Goal: Transaction & Acquisition: Purchase product/service

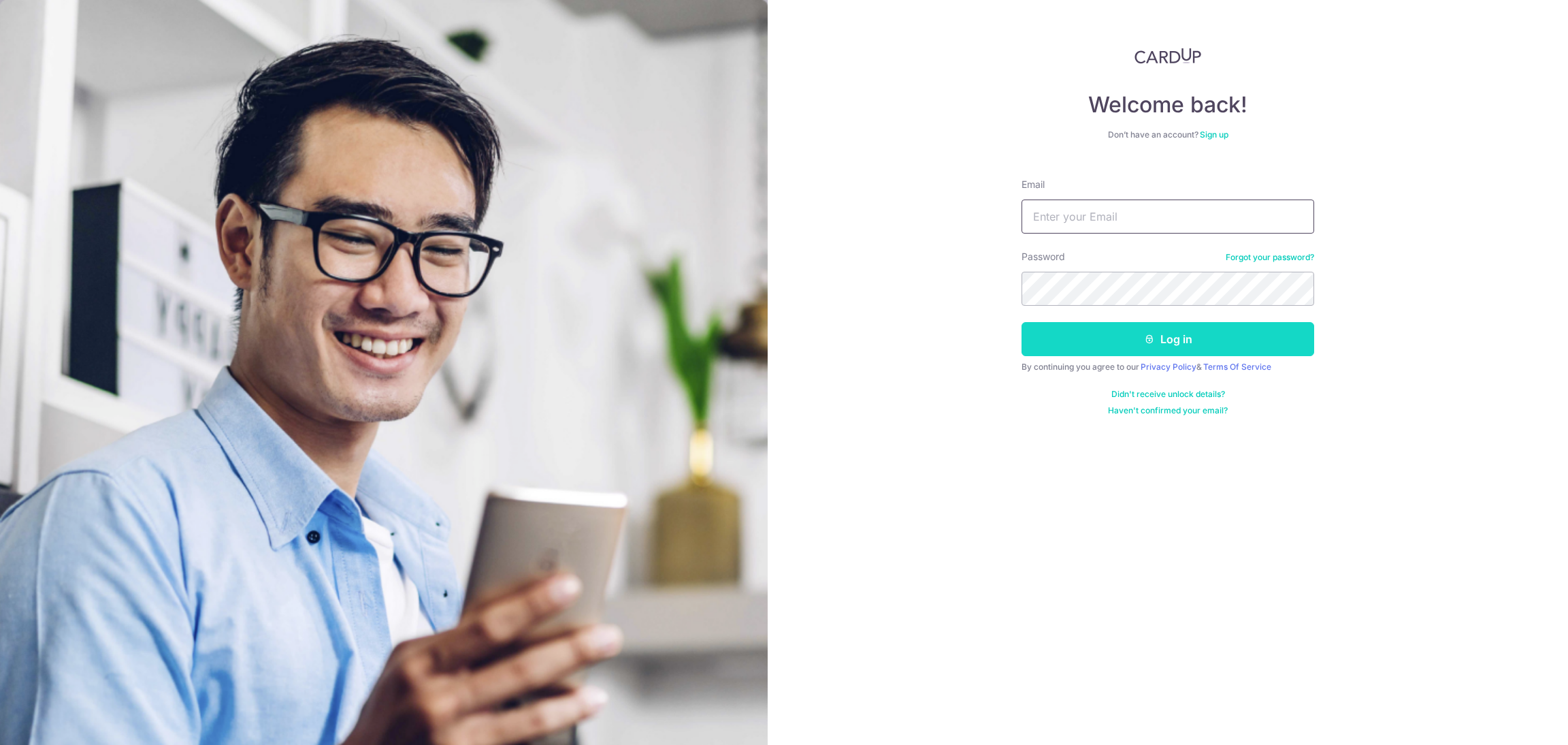
type input "accounts@sweesengrg.com.sg"
click at [1134, 340] on button "Log in" at bounding box center [1167, 339] width 293 height 34
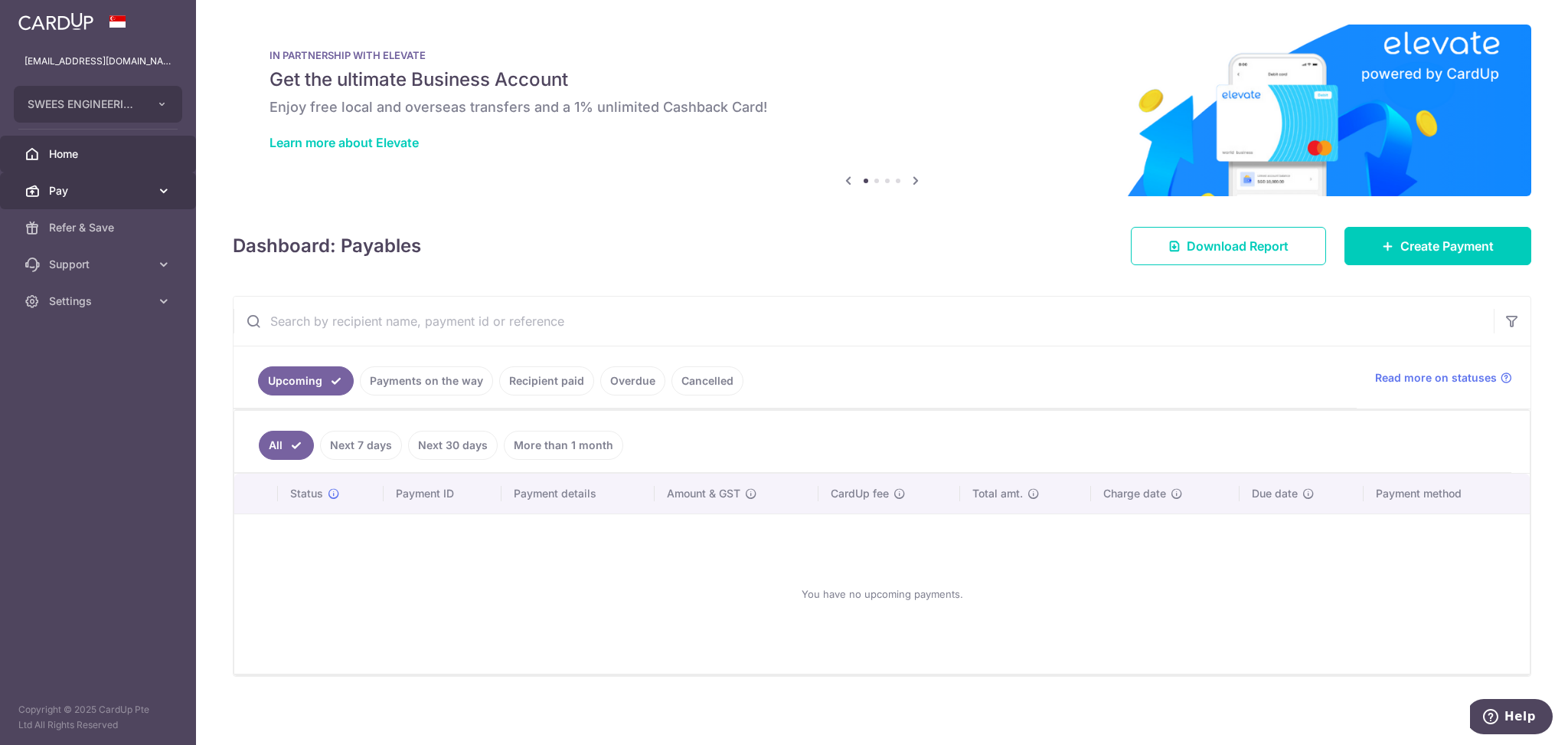
click at [84, 189] on span "Pay" at bounding box center [100, 190] width 101 height 15
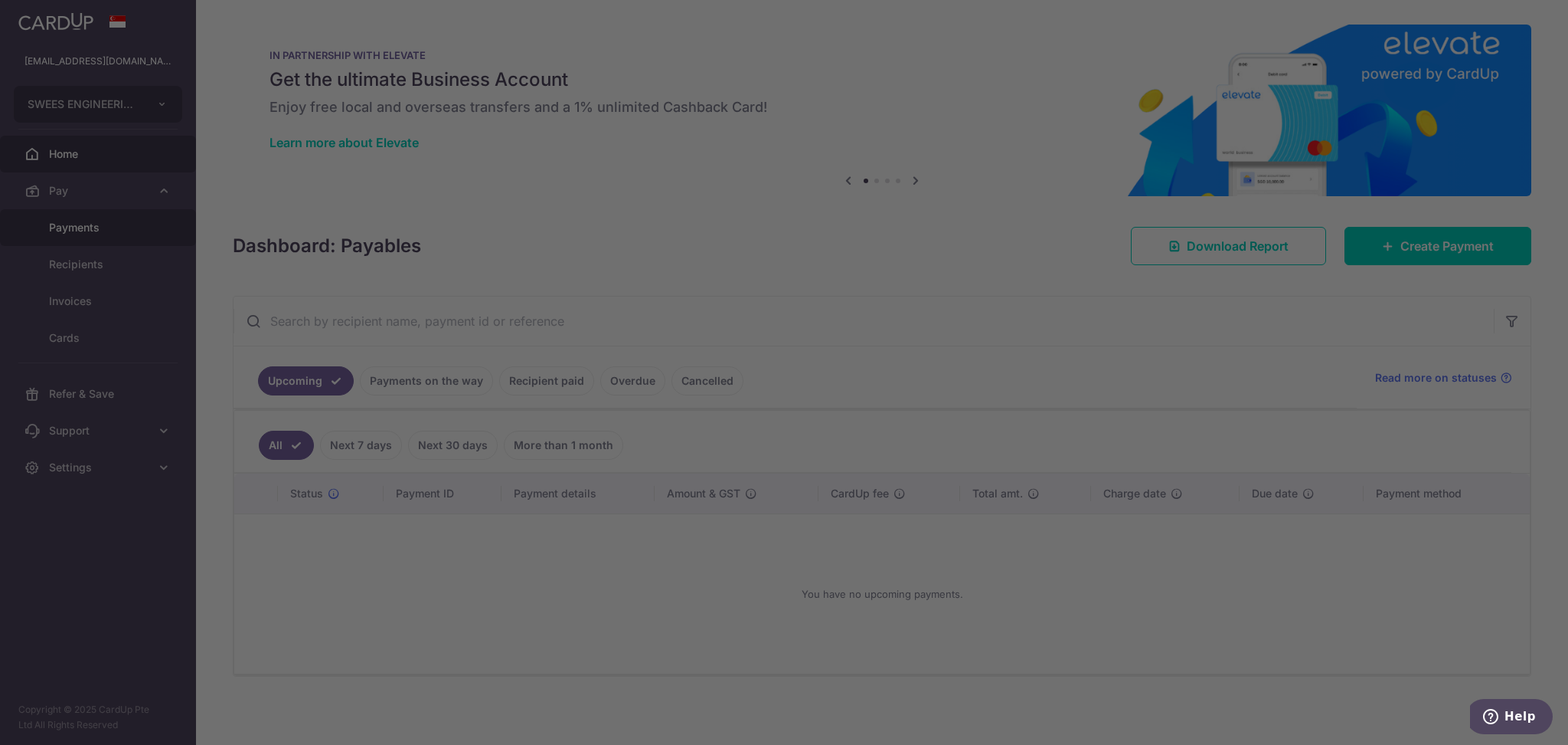
click at [104, 226] on div at bounding box center [791, 376] width 1583 height 752
click at [1038, 654] on div at bounding box center [791, 376] width 1583 height 752
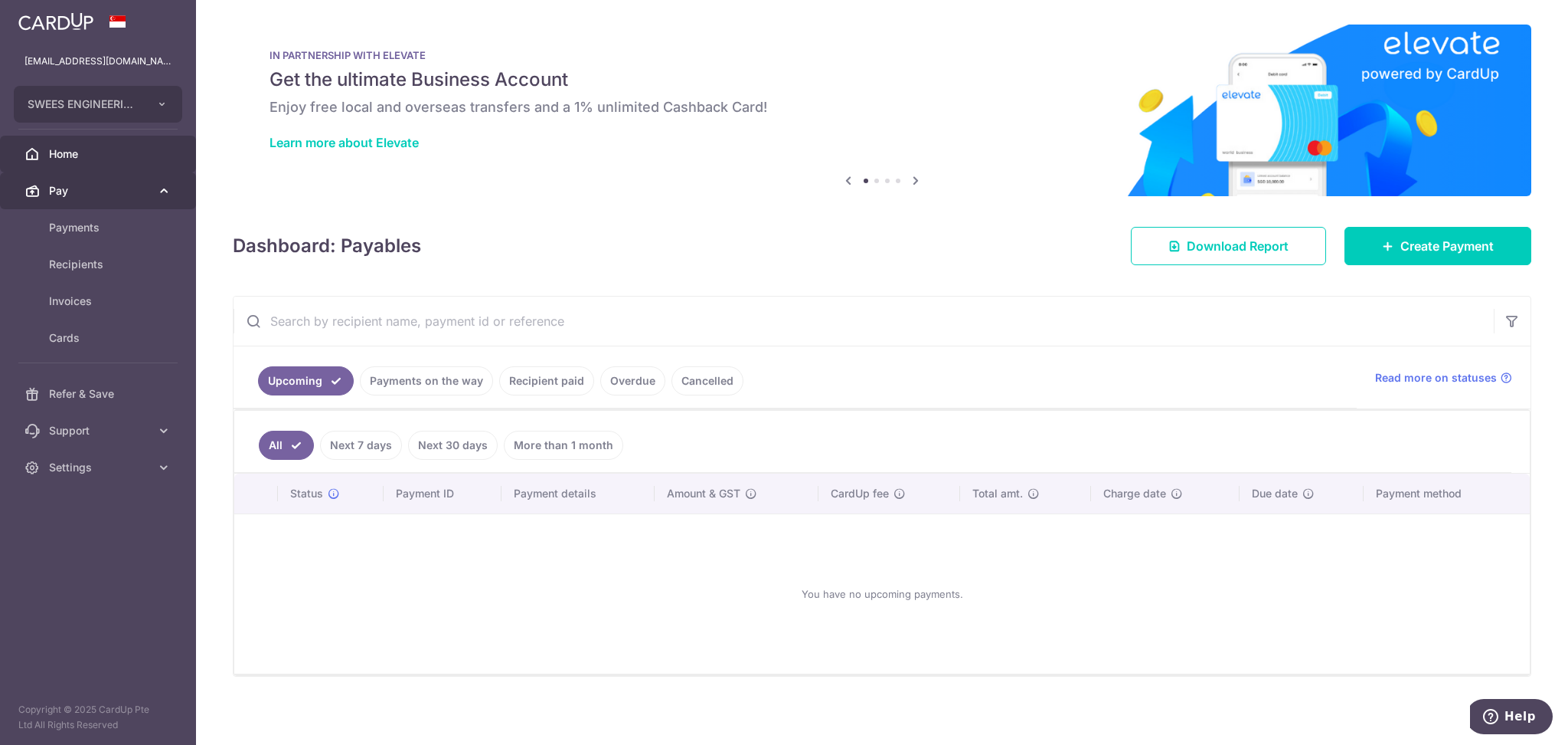
click at [96, 189] on span "Pay" at bounding box center [100, 190] width 101 height 15
click at [96, 188] on span "Pay" at bounding box center [100, 190] width 101 height 15
click at [49, 224] on span "Payments" at bounding box center [100, 228] width 101 height 15
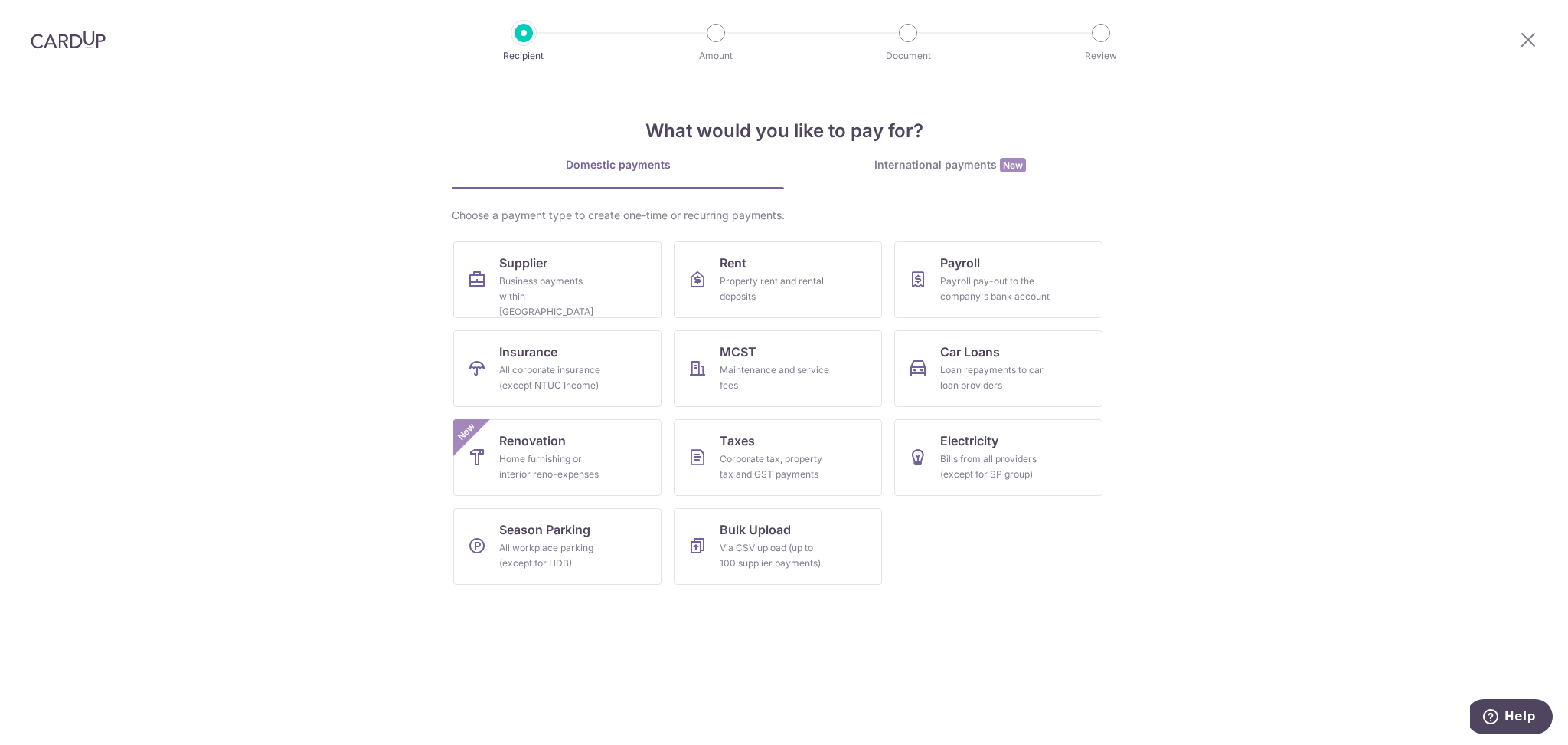
click at [929, 157] on div "International payments New" at bounding box center [950, 164] width 332 height 16
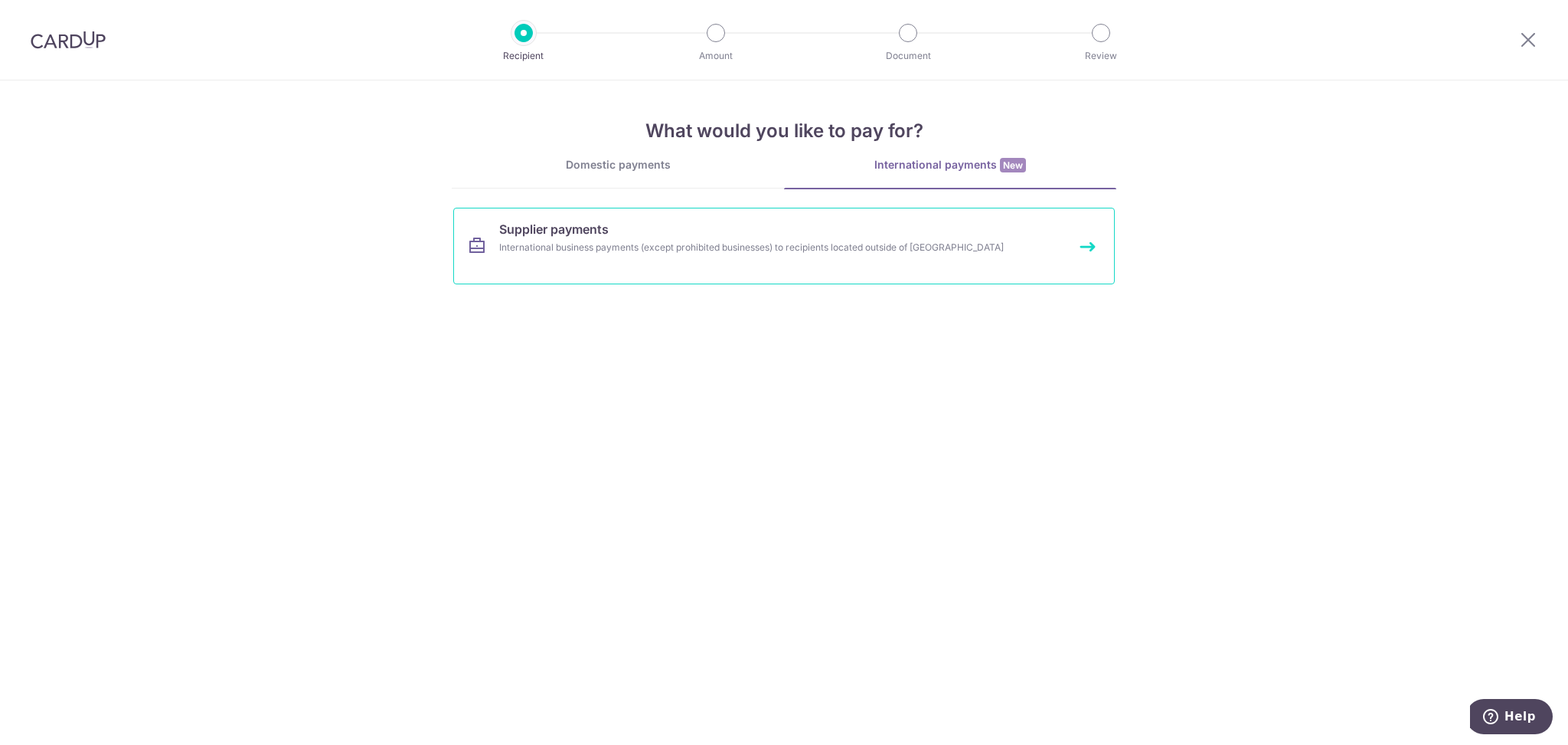
click at [632, 240] on div "International business payments (except prohibited businesses) to recipients lo…" at bounding box center [763, 248] width 529 height 15
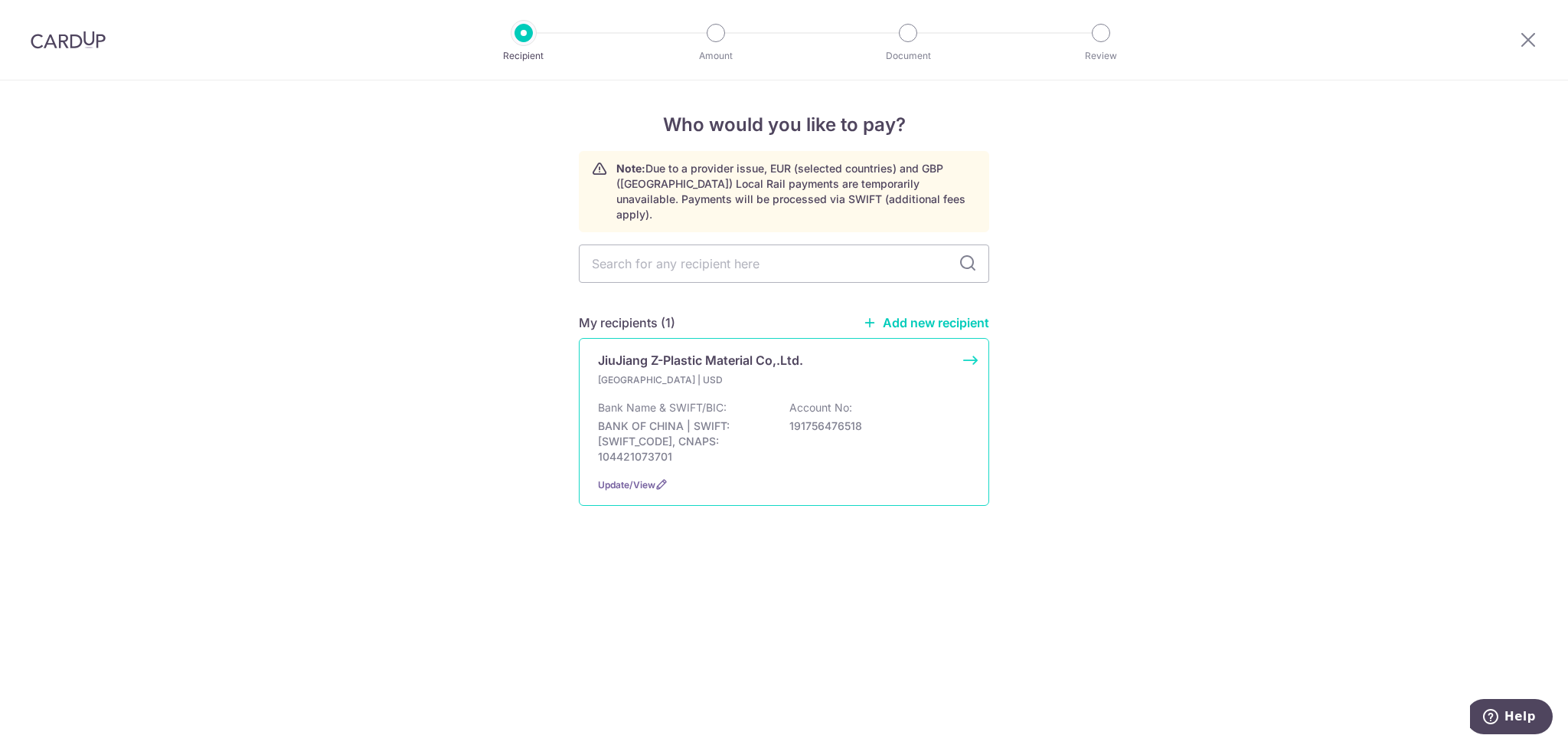
click at [668, 399] on p "Bank Name & SWIFT/BIC:" at bounding box center [662, 407] width 129 height 15
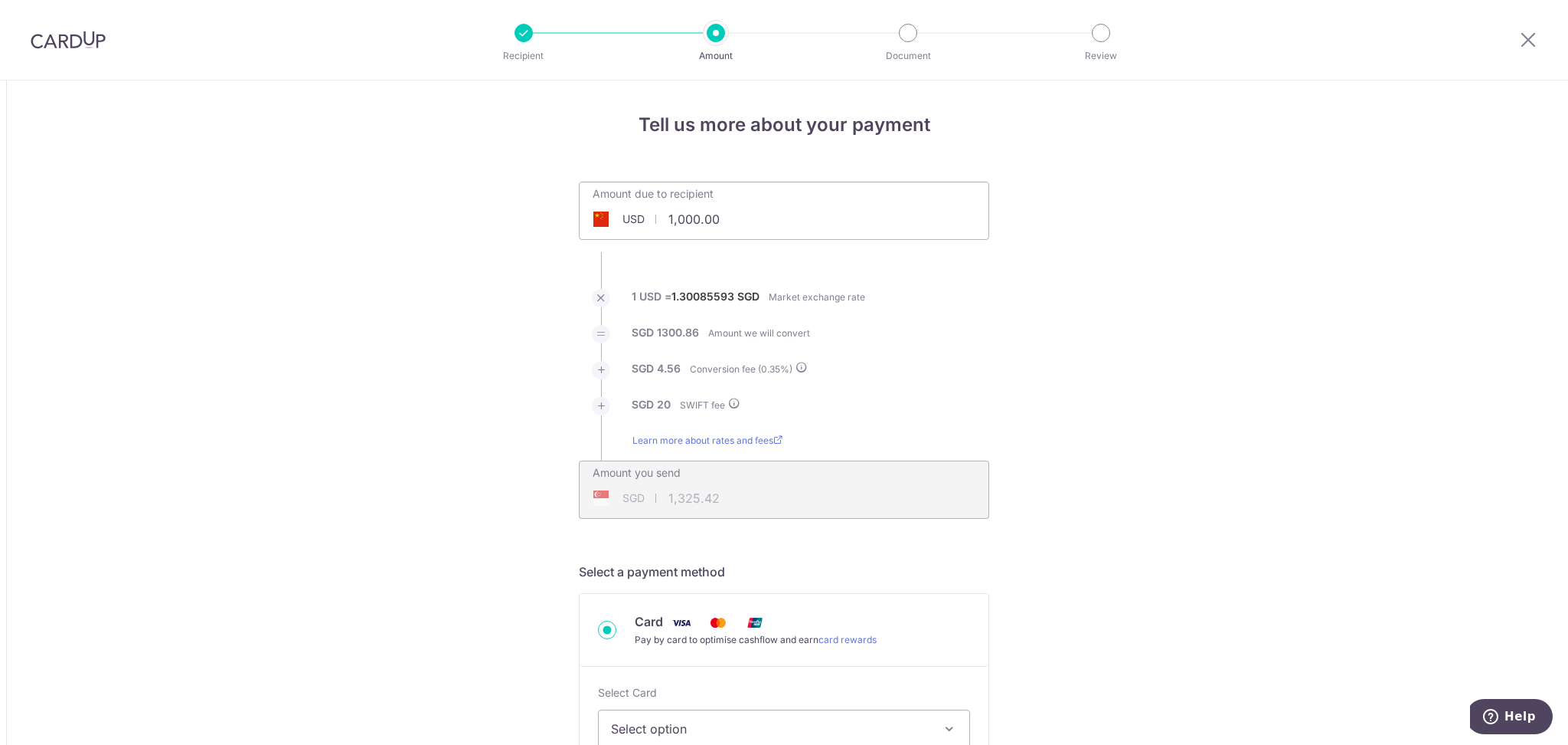
click at [831, 216] on div "Amount due to recipient USD 1,000.00 1000" at bounding box center [784, 200] width 409 height 36
click at [701, 206] on input "1,000.00" at bounding box center [697, 219] width 237 height 35
drag, startPoint x: 729, startPoint y: 215, endPoint x: 518, endPoint y: 212, distance: 211.0
paste input "7480.1"
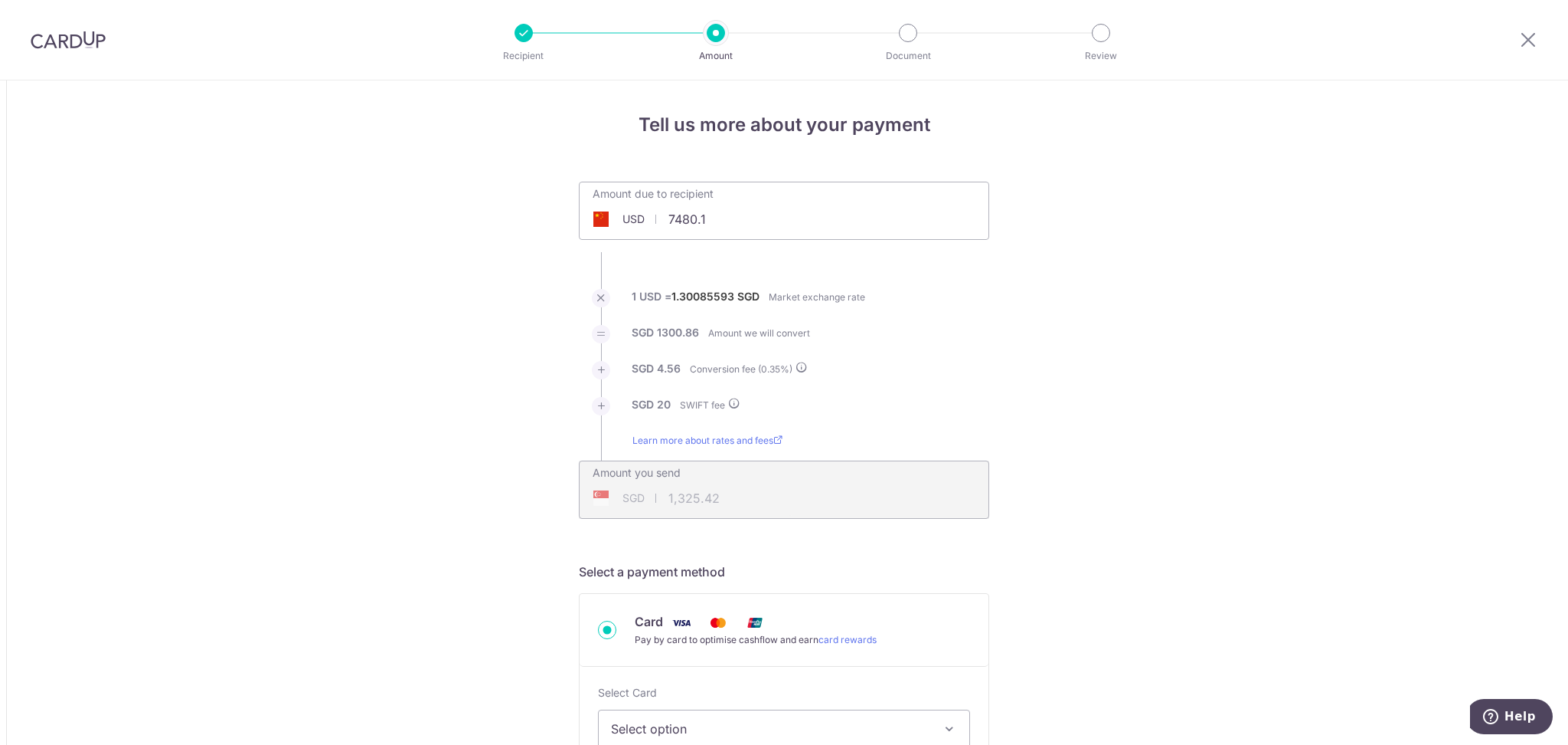
type input "7,480.10"
type input "9,784.62"
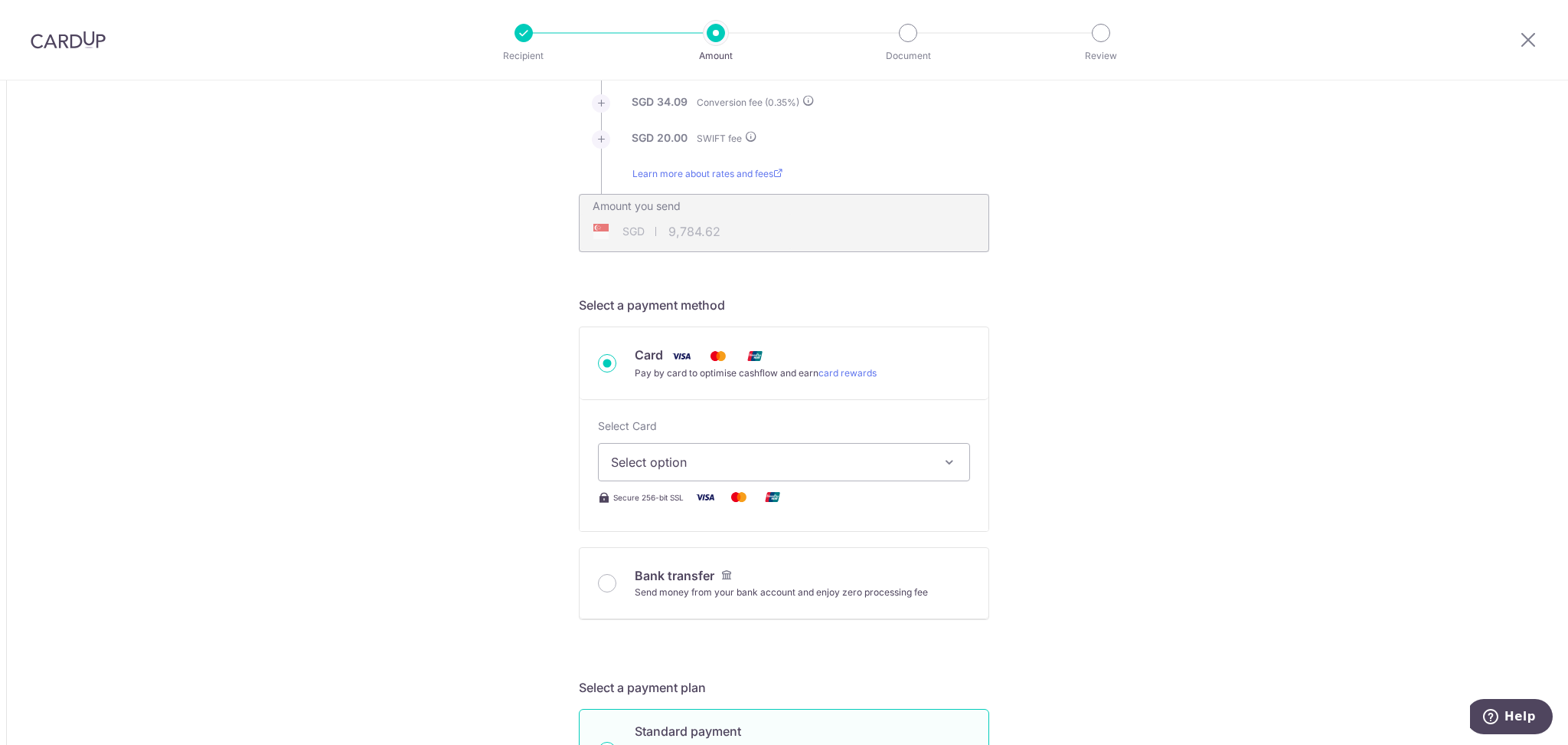
scroll to position [297, 0]
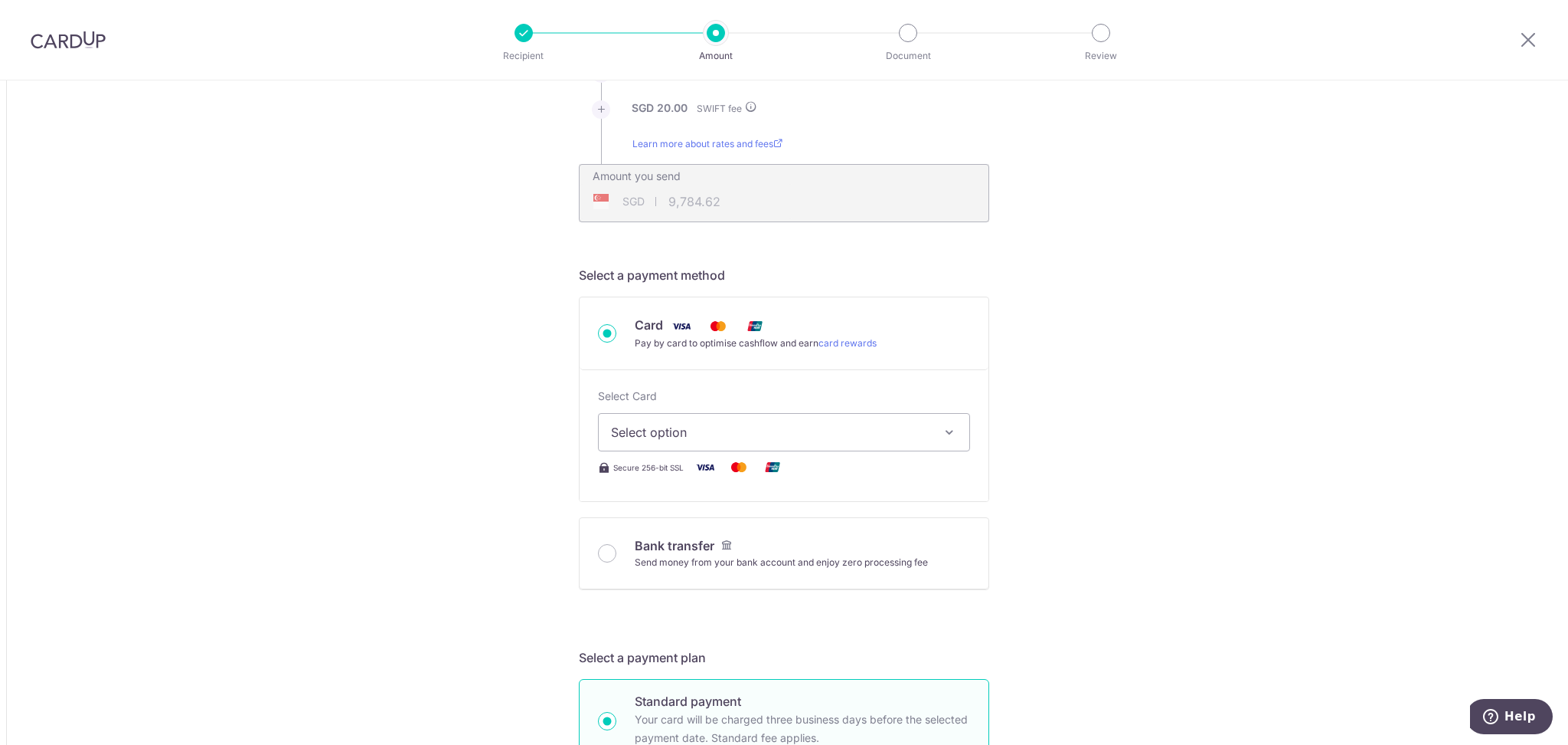
click at [737, 434] on span "Select option" at bounding box center [770, 432] width 319 height 18
drag, startPoint x: 694, startPoint y: 542, endPoint x: 1375, endPoint y: 535, distance: 681.0
click at [694, 542] on span "**** 5561" at bounding box center [676, 542] width 56 height 18
type input "7,480.10"
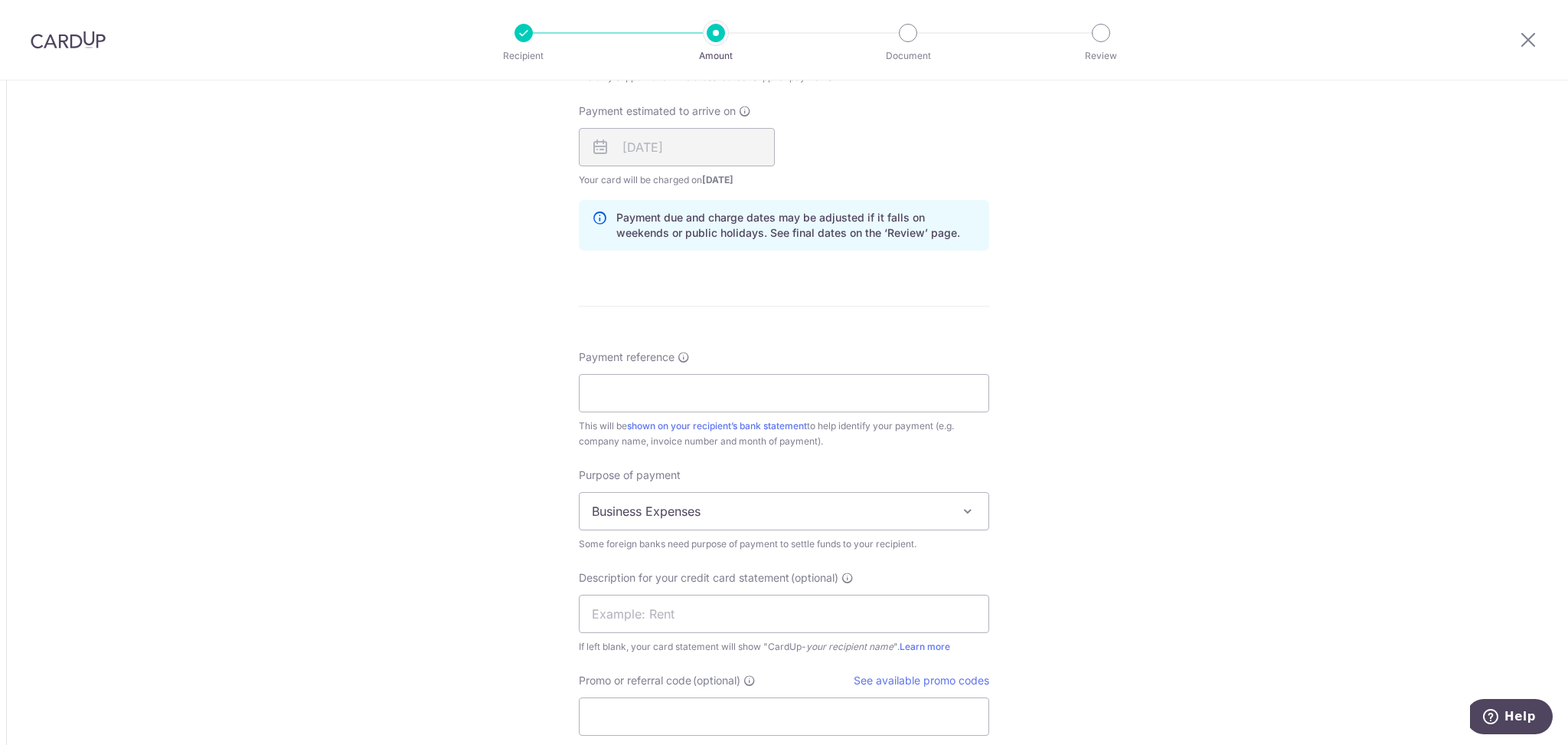
scroll to position [1153, 0]
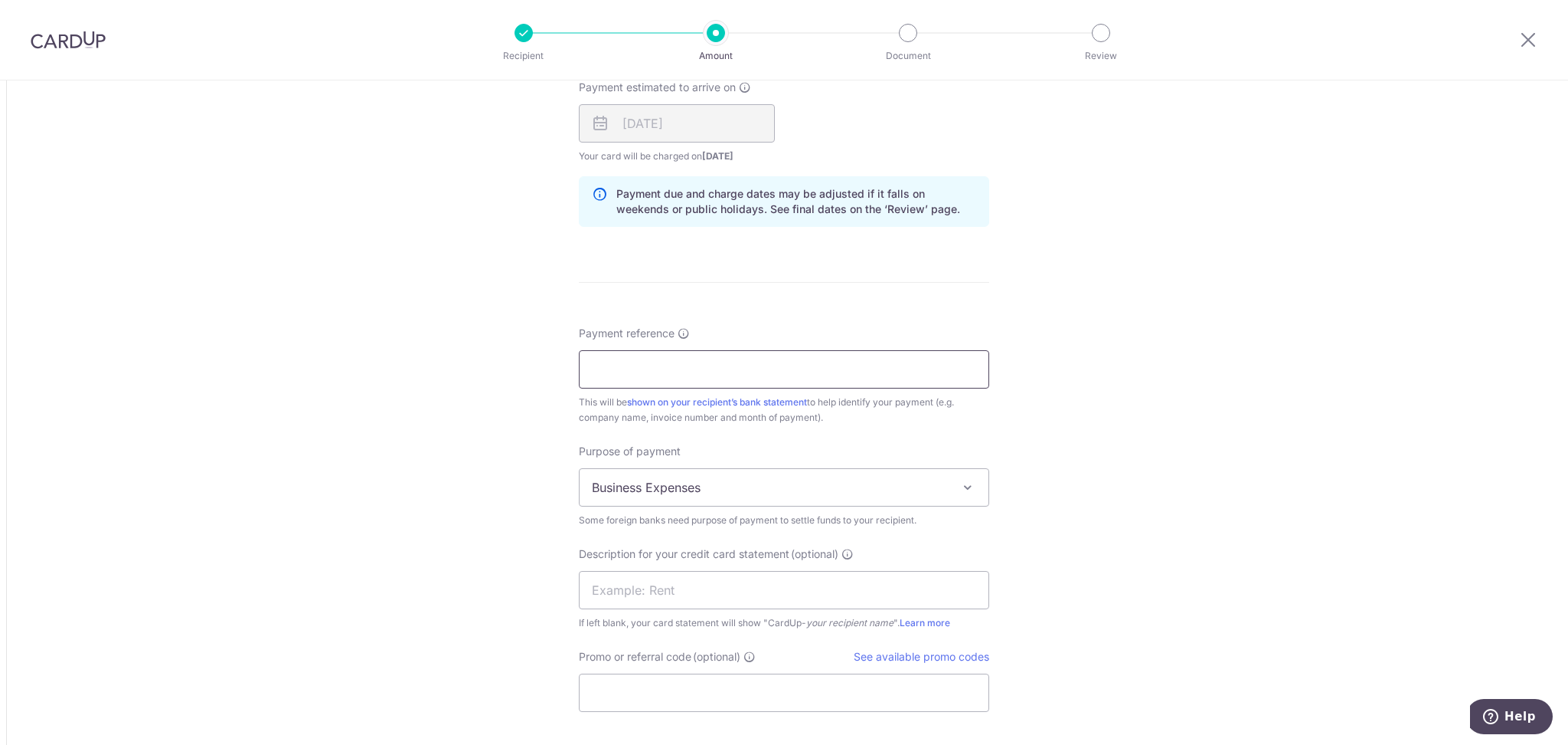
click at [691, 373] on input "Payment reference" at bounding box center [784, 370] width 410 height 38
drag, startPoint x: 667, startPoint y: 374, endPoint x: 745, endPoint y: 378, distance: 78.1
click at [745, 378] on input "JJA H017514 DEPOSIT" at bounding box center [784, 370] width 410 height 38
type input "JJA H017514 BALANCE"
click at [758, 598] on input "text" at bounding box center [784, 590] width 410 height 38
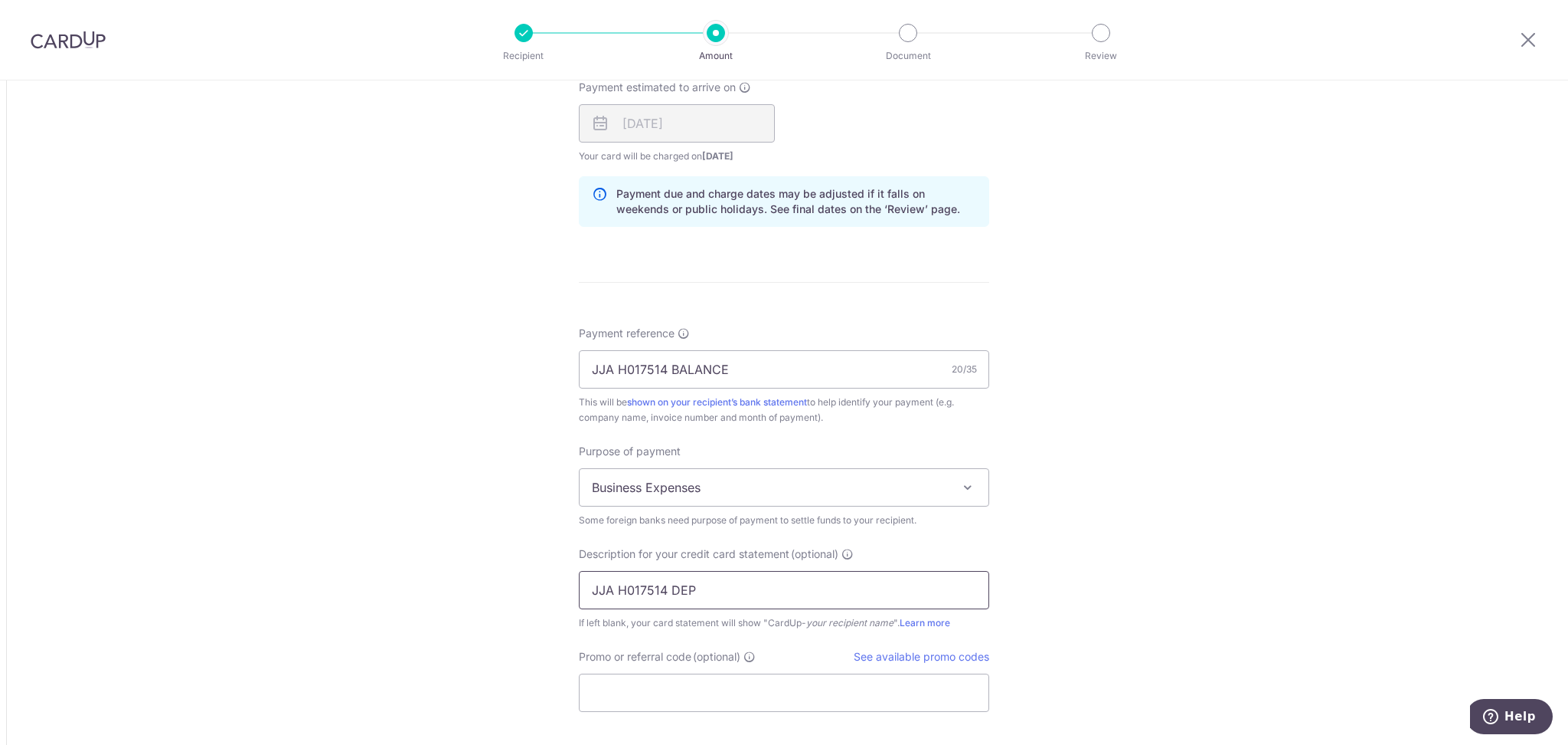
drag, startPoint x: 662, startPoint y: 591, endPoint x: 689, endPoint y: 589, distance: 27.1
click at [689, 589] on input "JJA H017514 DEP" at bounding box center [784, 590] width 410 height 38
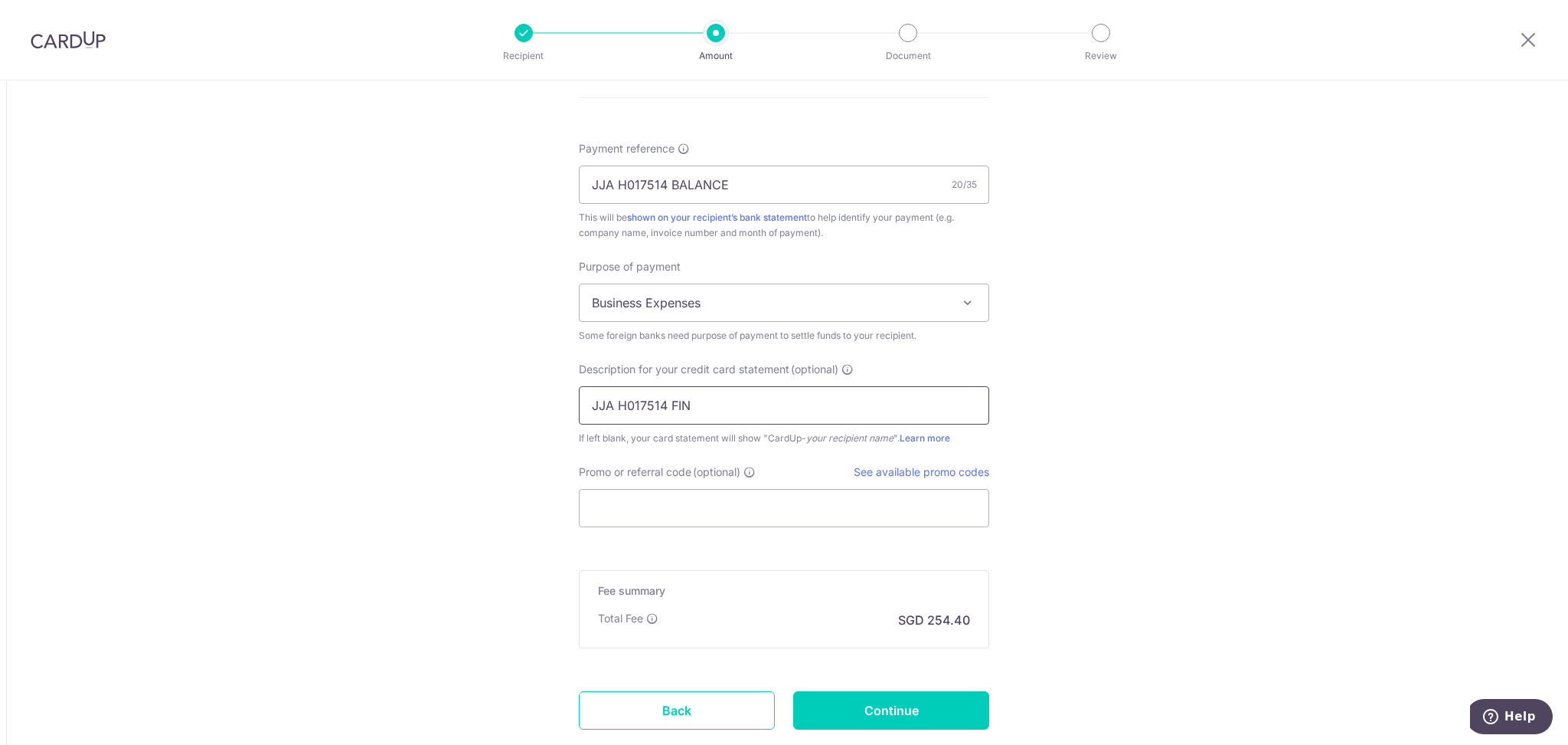
scroll to position [1345, 0]
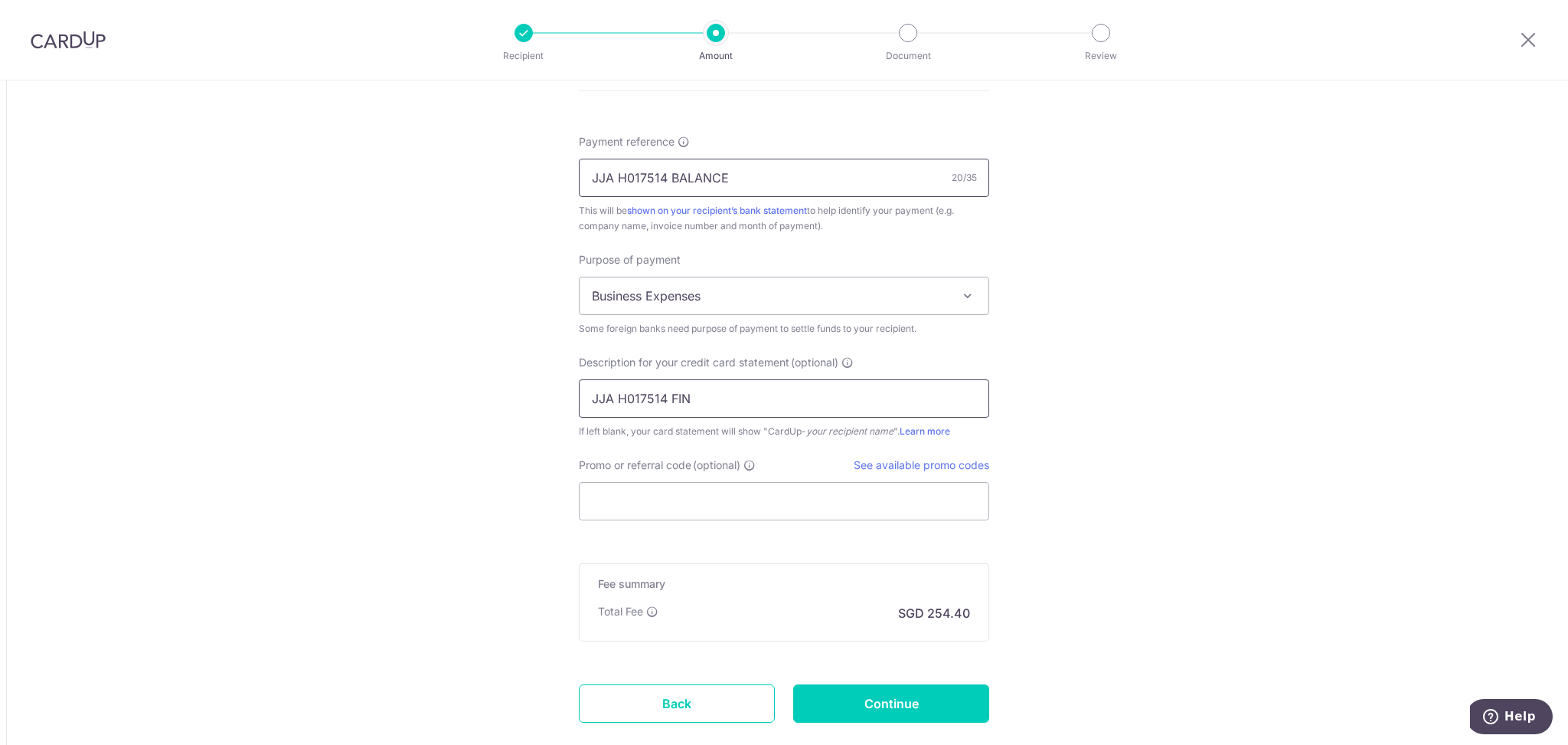
type input "JJA H017514 FIN"
drag, startPoint x: 666, startPoint y: 179, endPoint x: 745, endPoint y: 174, distance: 79.2
click at [745, 174] on input "JJA H017514 BALANCE" at bounding box center [784, 178] width 410 height 38
click at [683, 499] on input "Promo or referral code (optional)" at bounding box center [784, 501] width 410 height 38
paste input "BOFF185"
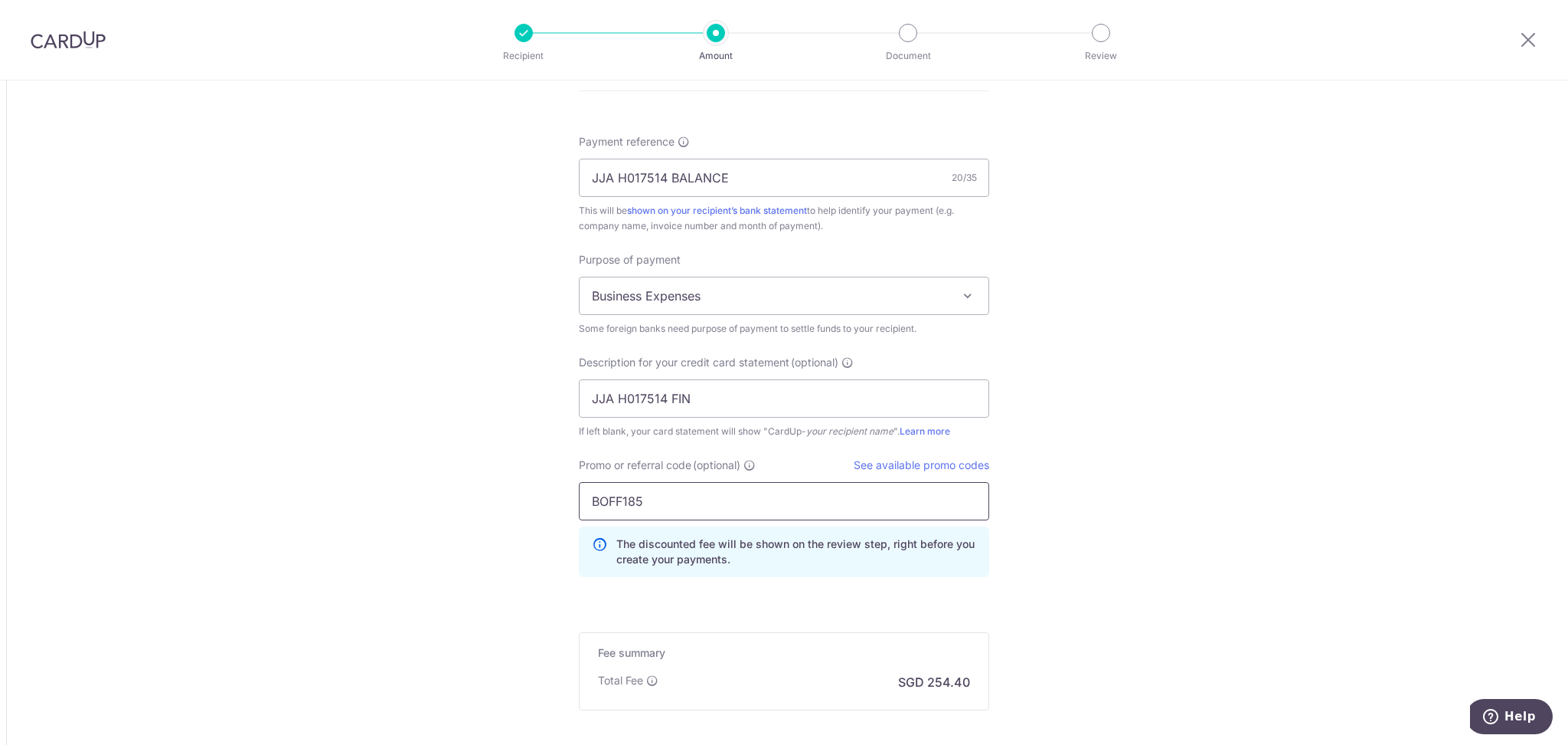
scroll to position [1414, 0]
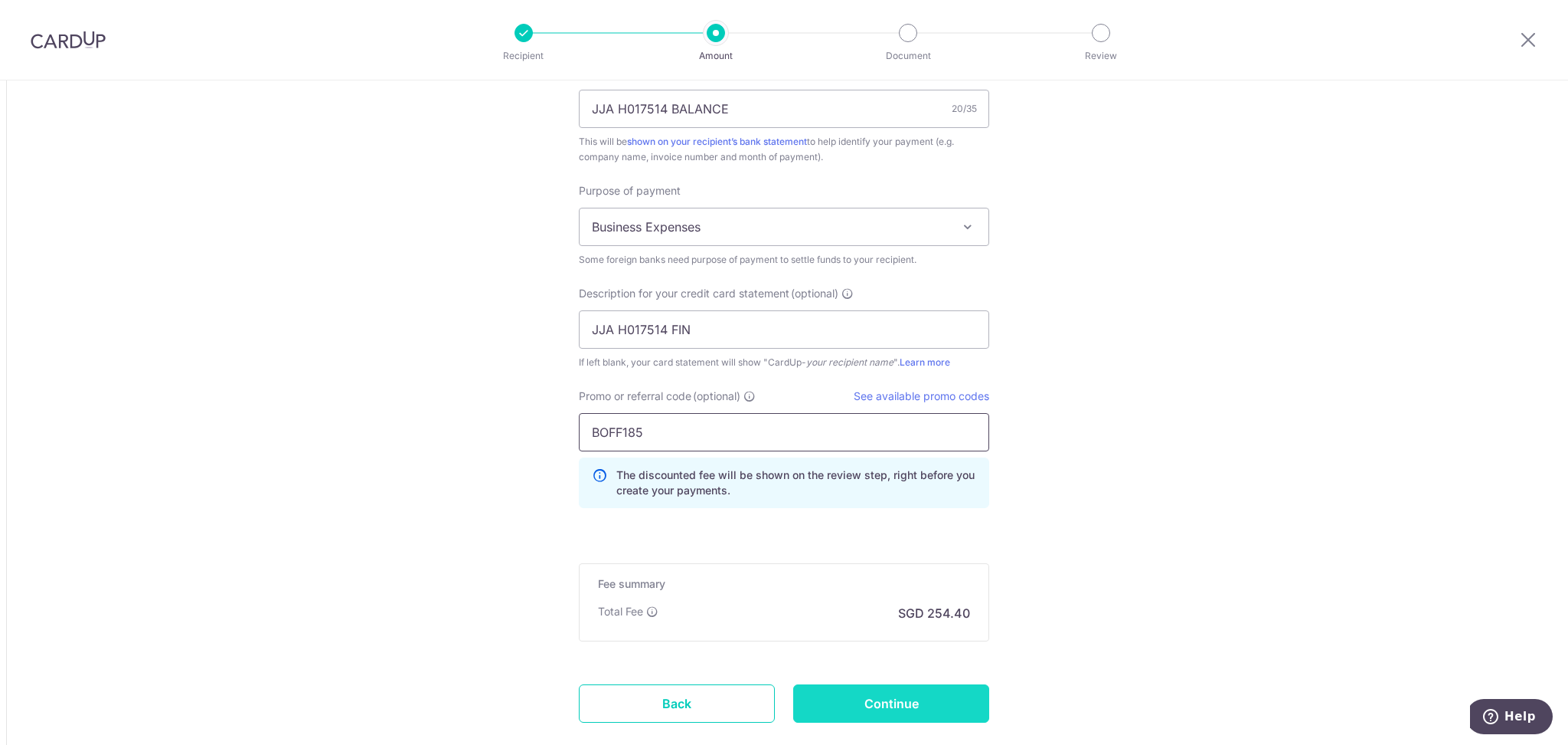
type input "BOFF185"
click at [911, 697] on input "Continue" at bounding box center [891, 703] width 196 height 38
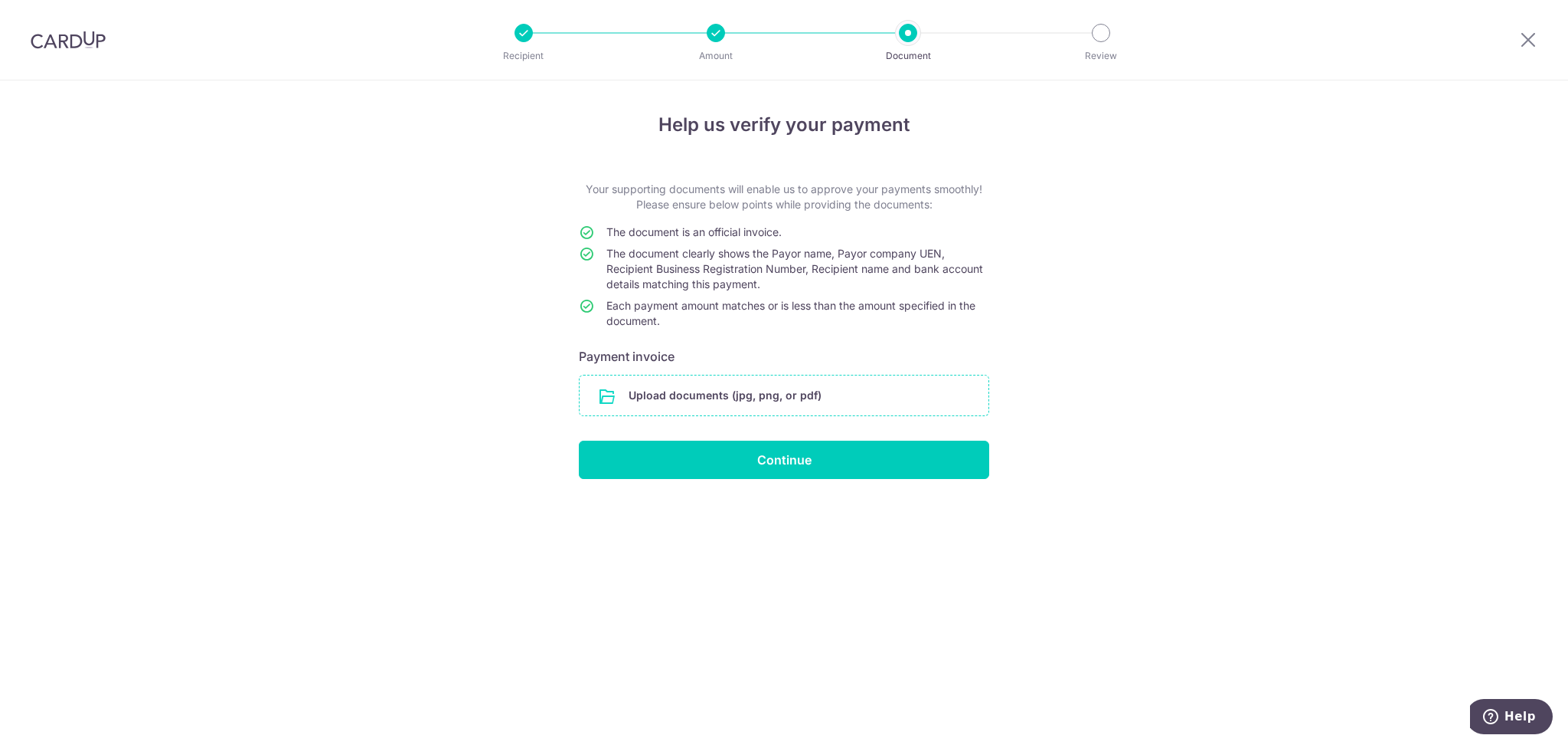
click at [693, 405] on input "file" at bounding box center [784, 395] width 409 height 40
click at [779, 398] on input "file" at bounding box center [784, 395] width 409 height 40
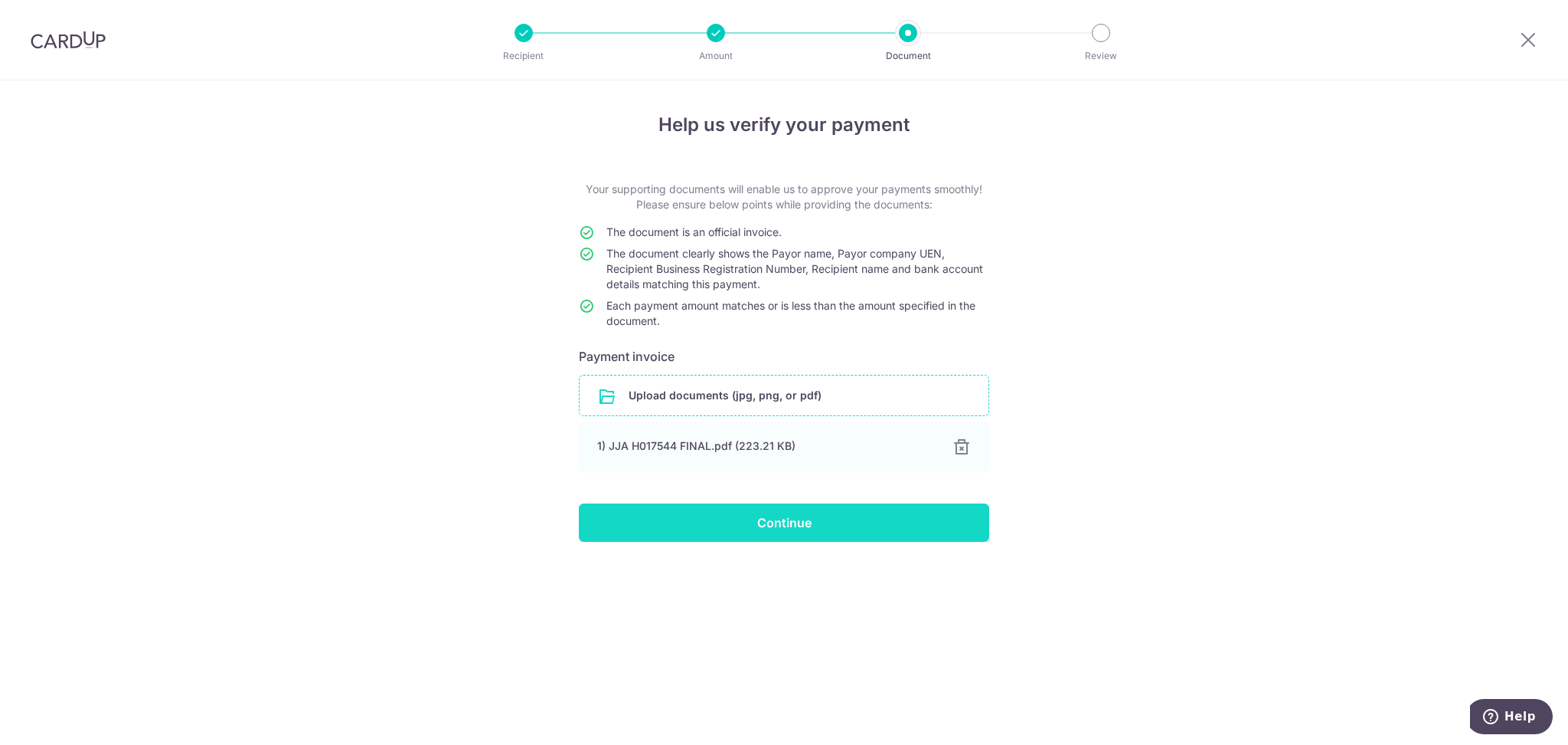
click at [804, 504] on input "Continue" at bounding box center [784, 522] width 410 height 38
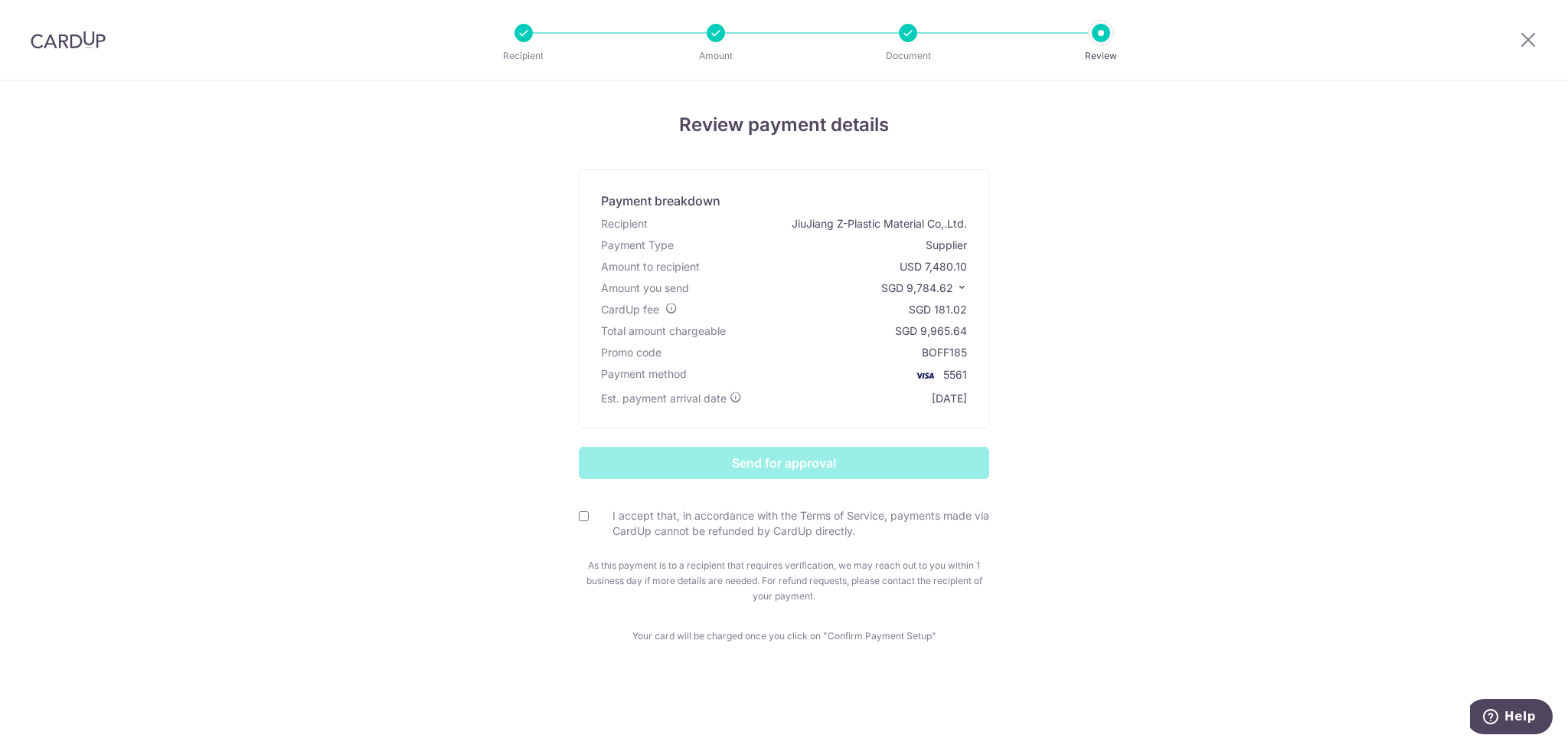
click at [588, 516] on input "I accept that, in accordance with the Terms of Service, payments made via CardU…" at bounding box center [584, 516] width 10 height 10
checkbox input "true"
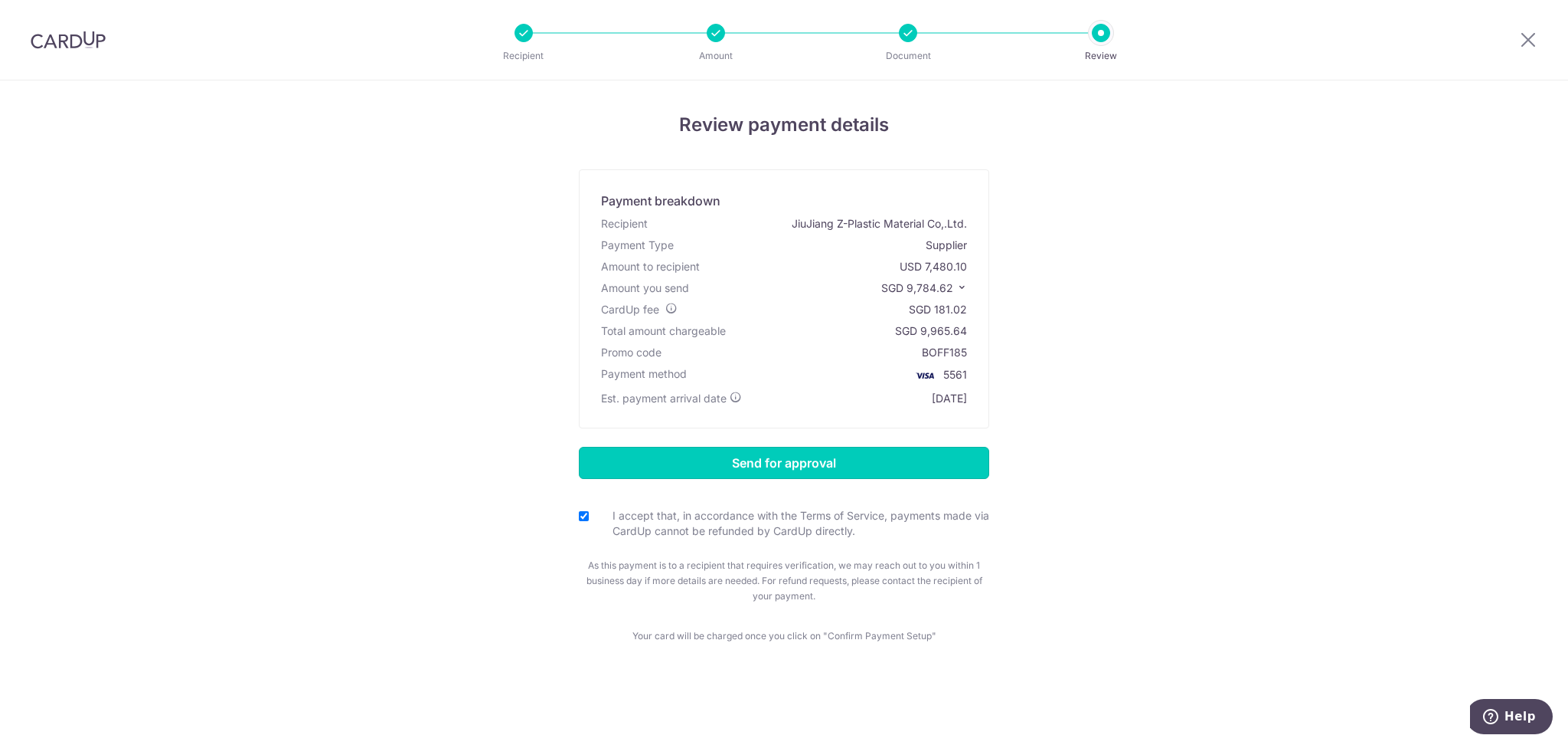
drag, startPoint x: 720, startPoint y: 468, endPoint x: 1487, endPoint y: 419, distance: 768.6
click at [1487, 419] on div "Review payment details Payment breakdown Recipient JiuJiang Z-Plastic Material …" at bounding box center [784, 413] width 1568 height 664
click at [799, 452] on input "Send for approval" at bounding box center [784, 463] width 410 height 32
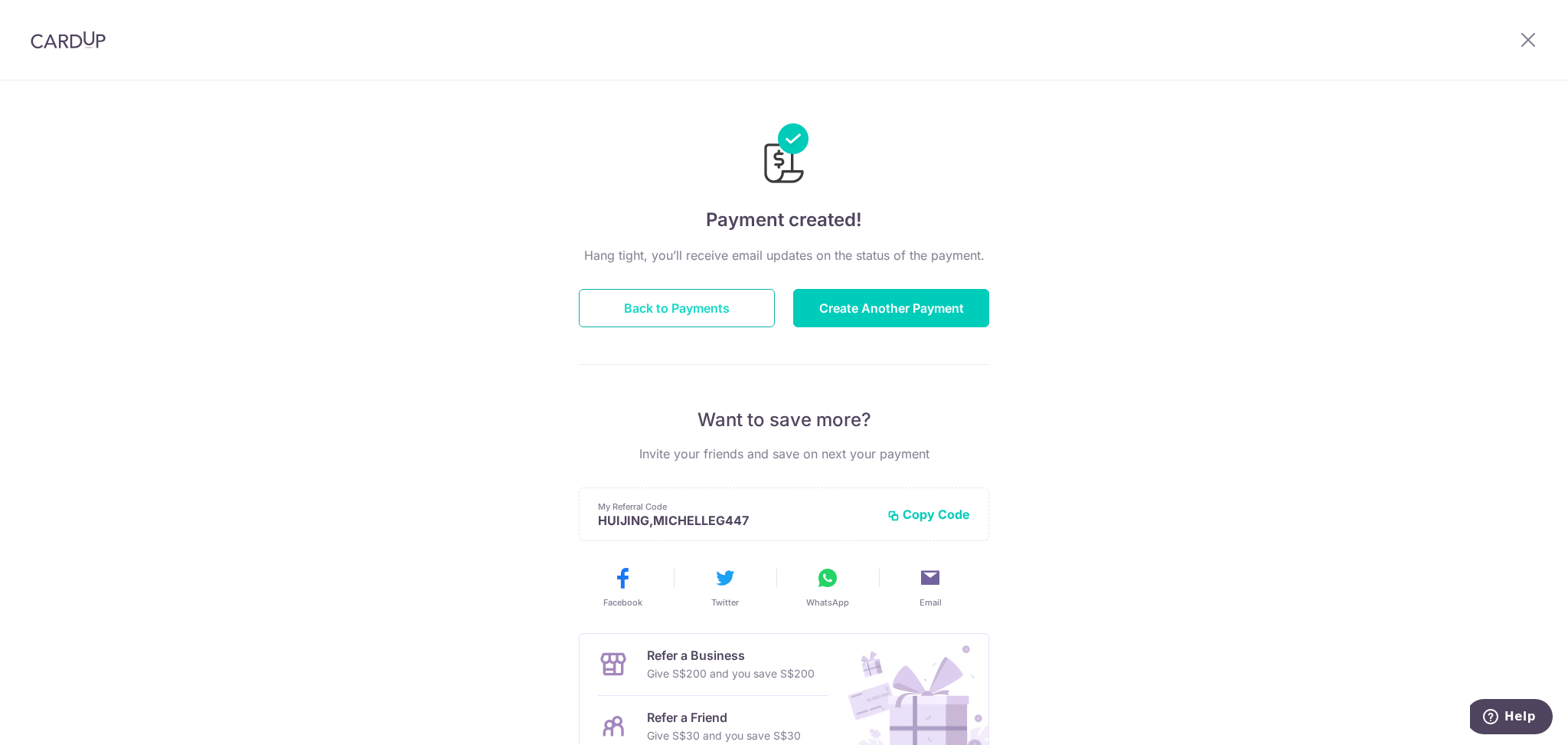
click at [739, 303] on button "Back to Payments" at bounding box center [677, 308] width 196 height 38
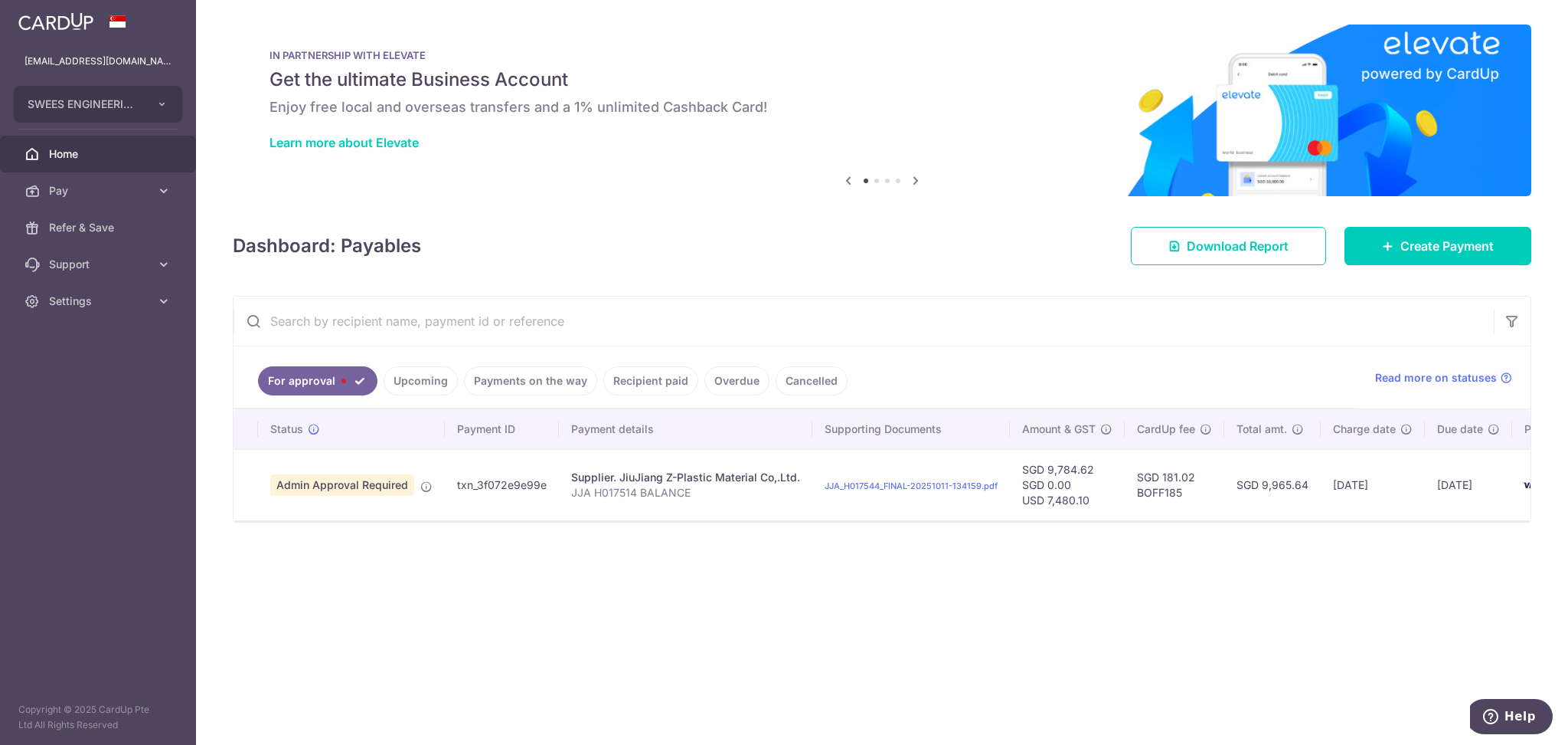
scroll to position [0, 93]
